Goal: Information Seeking & Learning: Find specific page/section

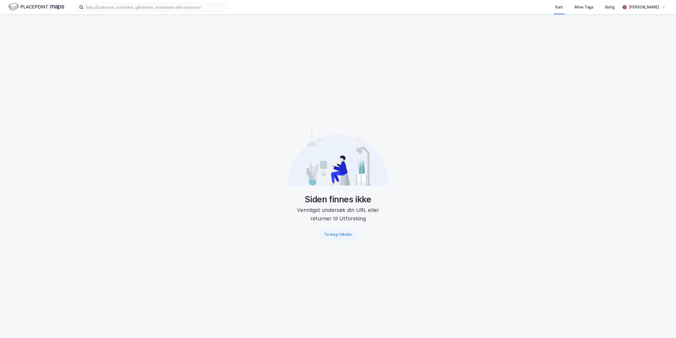
click at [211, 12] on div "Kart Mine Tags Bolig [PERSON_NAME]" at bounding box center [338, 7] width 676 height 14
click at [196, 5] on input at bounding box center [155, 7] width 142 height 8
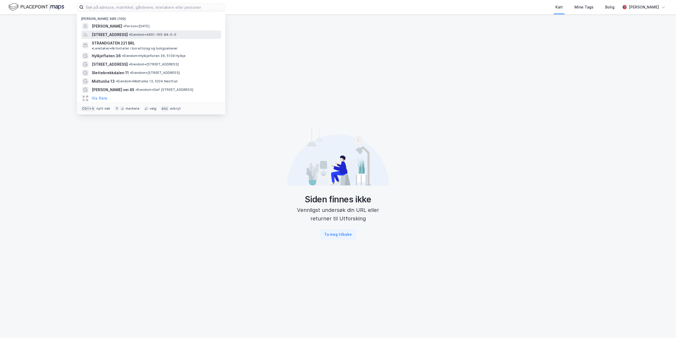
click at [128, 37] on span "[STREET_ADDRESS]" at bounding box center [110, 35] width 36 height 6
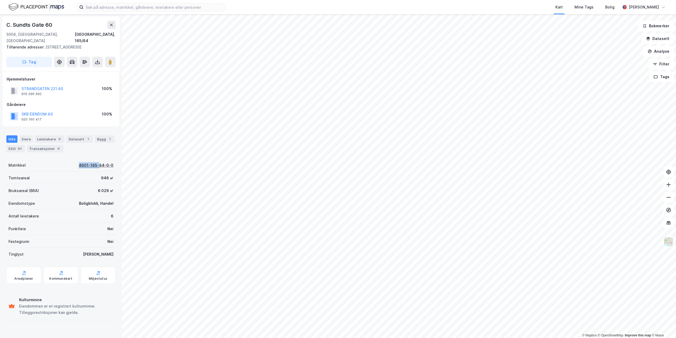
drag, startPoint x: 72, startPoint y: 167, endPoint x: 96, endPoint y: 168, distance: 24.2
click at [96, 168] on div "Matrikkel 4601-165-84-0-0" at bounding box center [60, 165] width 109 height 13
drag, startPoint x: 96, startPoint y: 168, endPoint x: 93, endPoint y: 156, distance: 12.4
click at [93, 156] on div "Info Eiere Leietakere 6 Datasett 1 Bygg 1 ESG 62 Transaksjoner 6 Matrikkel 4601…" at bounding box center [60, 226] width 109 height 194
drag, startPoint x: 112, startPoint y: 166, endPoint x: 110, endPoint y: 158, distance: 8.6
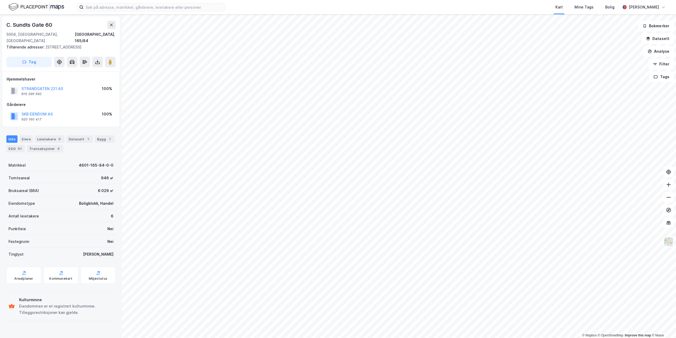
click at [110, 158] on div "C. Sundts Gate [STREET_ADDRESS] Tilhørende adresser: [STREET_ADDRESS], Tollboda…" at bounding box center [61, 176] width 122 height 324
drag, startPoint x: 111, startPoint y: 165, endPoint x: 73, endPoint y: 164, distance: 38.2
click at [73, 164] on div "Matrikkel 4601-165-84-0-0" at bounding box center [60, 165] width 109 height 13
click at [73, 163] on div "Matrikkel 4601-165-84-0-0" at bounding box center [60, 165] width 109 height 13
drag, startPoint x: 73, startPoint y: 163, endPoint x: 93, endPoint y: 149, distance: 24.9
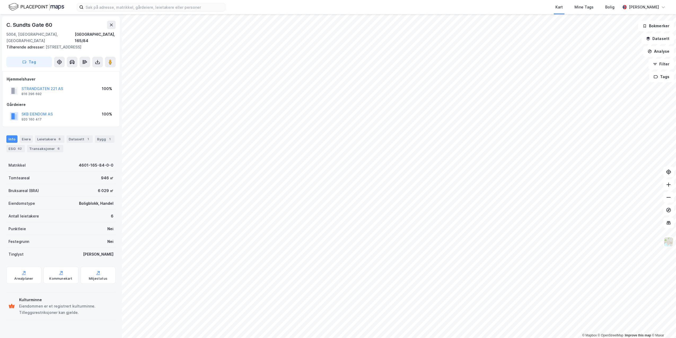
click at [93, 149] on div "Info [PERSON_NAME] 6 Datasett 1 Bygg 1 ESG 62 Transaksjoner 6" at bounding box center [60, 144] width 109 height 17
click at [126, 5] on input at bounding box center [155, 7] width 142 height 8
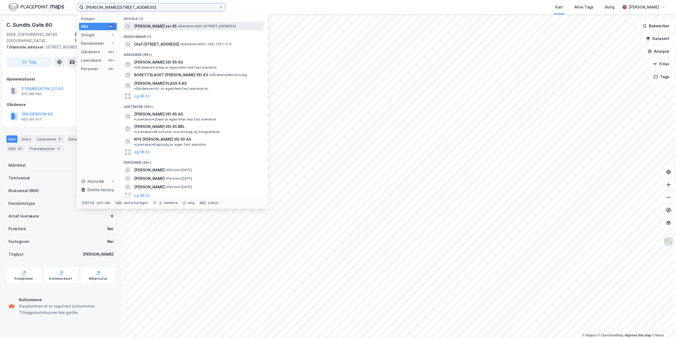
type input "[PERSON_NAME][STREET_ADDRESS]"
click at [159, 30] on div "[PERSON_NAME] vei 45 • Eiendom • [PERSON_NAME][STREET_ADDRESS]" at bounding box center [194, 26] width 140 height 8
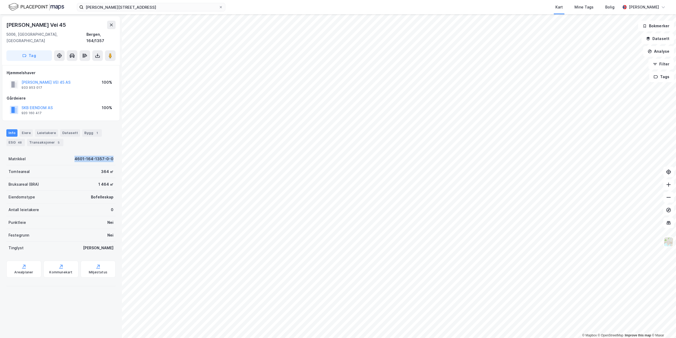
drag, startPoint x: 110, startPoint y: 155, endPoint x: 44, endPoint y: 159, distance: 65.9
click at [44, 159] on div "Matrikkel 4601-164-1357-0-0" at bounding box center [60, 159] width 109 height 13
drag, startPoint x: 44, startPoint y: 159, endPoint x: 40, endPoint y: 155, distance: 5.1
click at [40, 155] on div "Matrikkel 4601-164-1357-0-0" at bounding box center [60, 159] width 109 height 13
drag, startPoint x: 60, startPoint y: 152, endPoint x: 110, endPoint y: 156, distance: 49.6
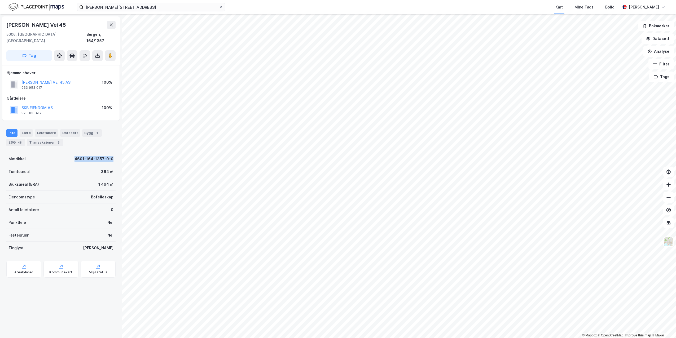
click at [110, 156] on div "Matrikkel 4601-164-1357-0-0" at bounding box center [60, 159] width 109 height 13
click at [111, 156] on div "Matrikkel 4601-164-1357-0-0" at bounding box center [60, 159] width 109 height 13
drag, startPoint x: 112, startPoint y: 155, endPoint x: 73, endPoint y: 157, distance: 39.0
click at [73, 157] on div "[PERSON_NAME] Vei 45 5006, [GEOGRAPHIC_DATA], [GEOGRAPHIC_DATA], 164/1357 Tag H…" at bounding box center [61, 176] width 122 height 324
drag, startPoint x: 73, startPoint y: 157, endPoint x: 69, endPoint y: 158, distance: 3.9
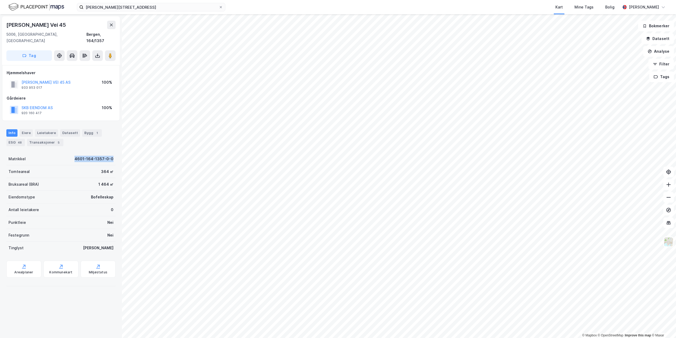
click at [70, 157] on div "Matrikkel 4601-164-1357-0-0" at bounding box center [60, 159] width 109 height 13
click at [69, 155] on div "Matrikkel 4601-164-1357-0-0" at bounding box center [60, 159] width 109 height 13
drag, startPoint x: 69, startPoint y: 154, endPoint x: 118, endPoint y: 154, distance: 48.8
click at [118, 154] on div "[PERSON_NAME] Vei 45 5006, [GEOGRAPHIC_DATA], [GEOGRAPHIC_DATA], 164/1357 Tag H…" at bounding box center [61, 176] width 122 height 324
click at [117, 155] on div "[PERSON_NAME] Vei 45 5006, [GEOGRAPHIC_DATA], [GEOGRAPHIC_DATA], 164/1357 Tag H…" at bounding box center [61, 176] width 122 height 324
